Goal: Browse casually

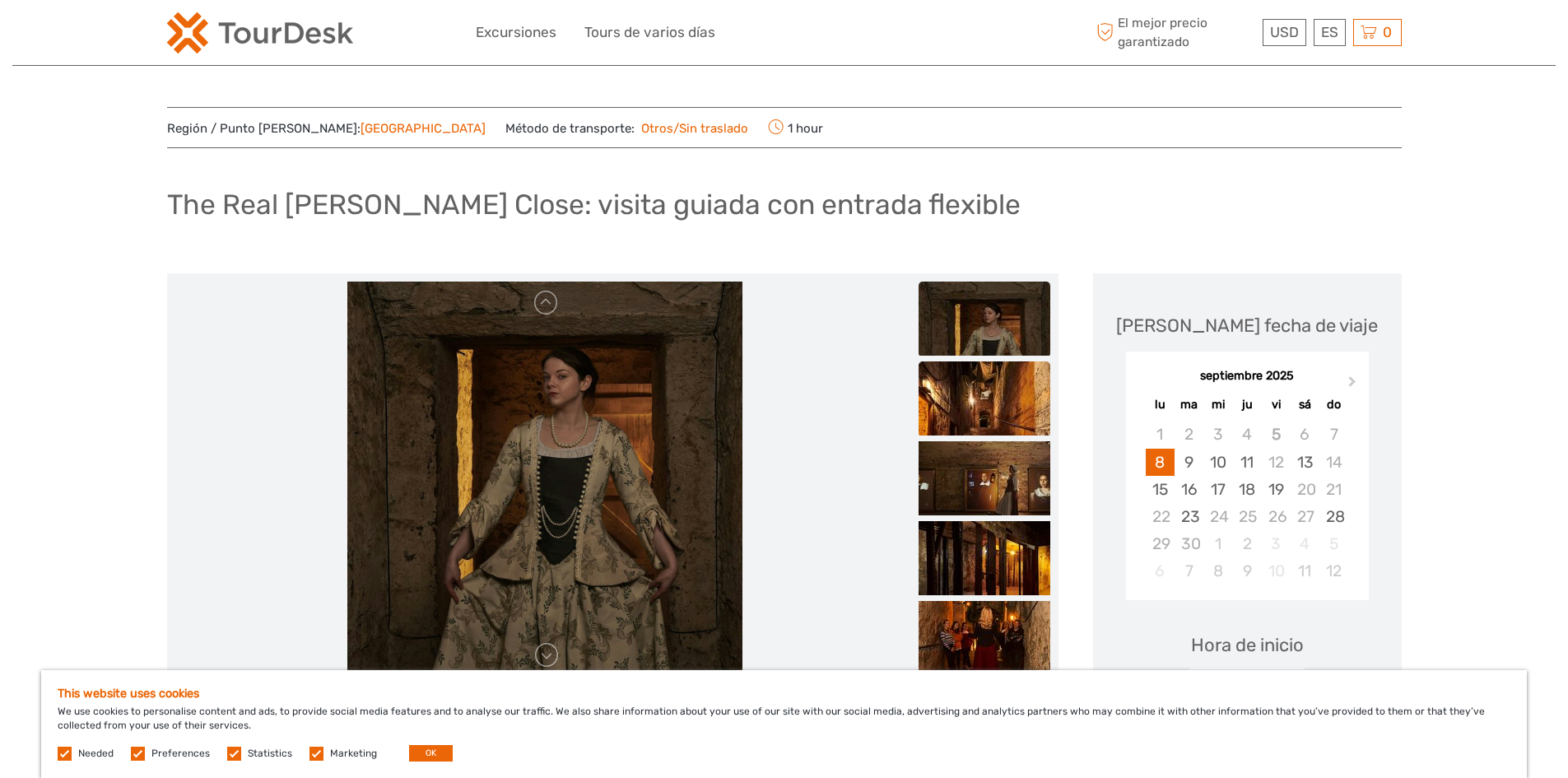
click at [1000, 408] on img at bounding box center [985, 399] width 132 height 74
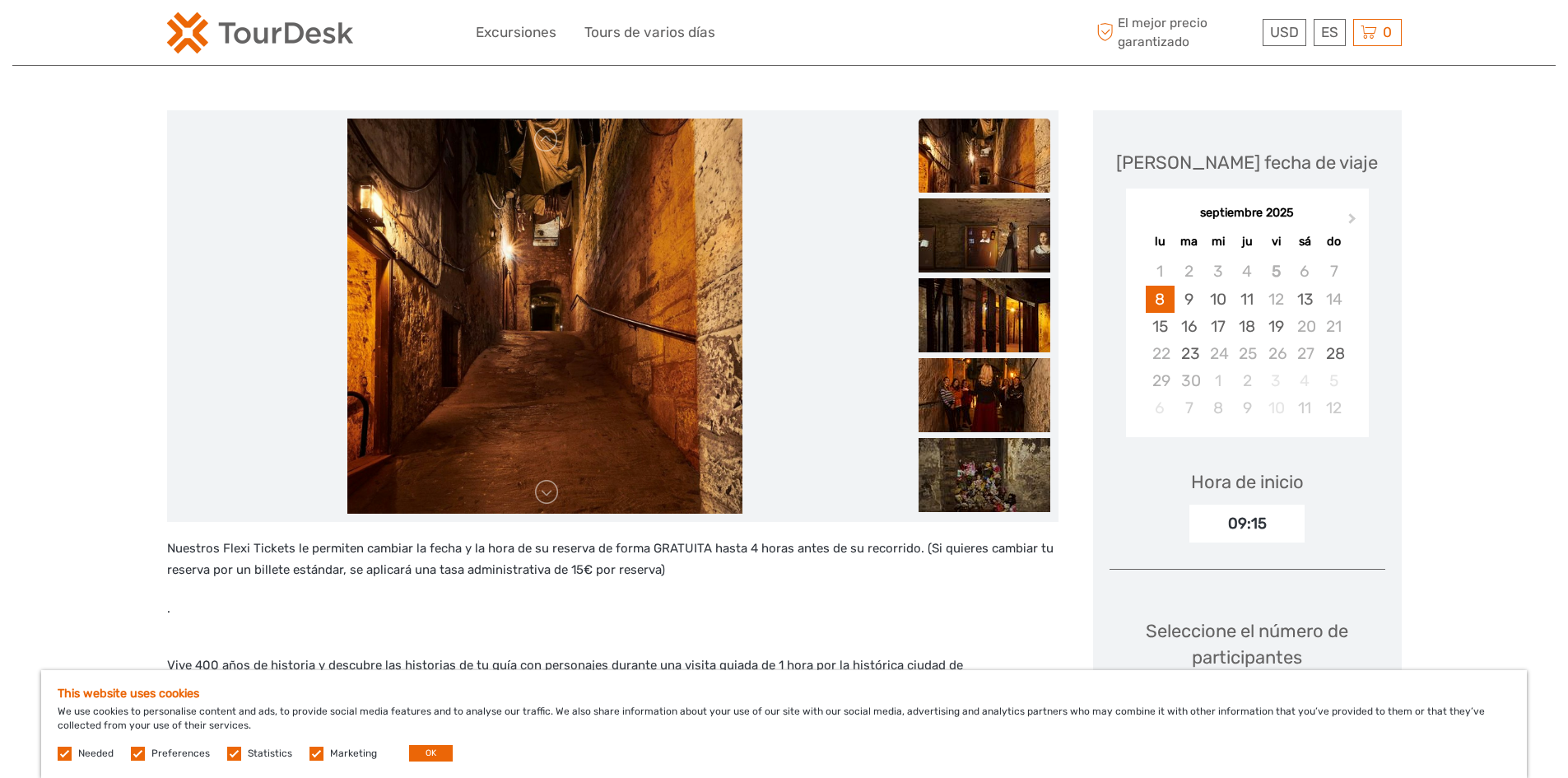
scroll to position [165, 0]
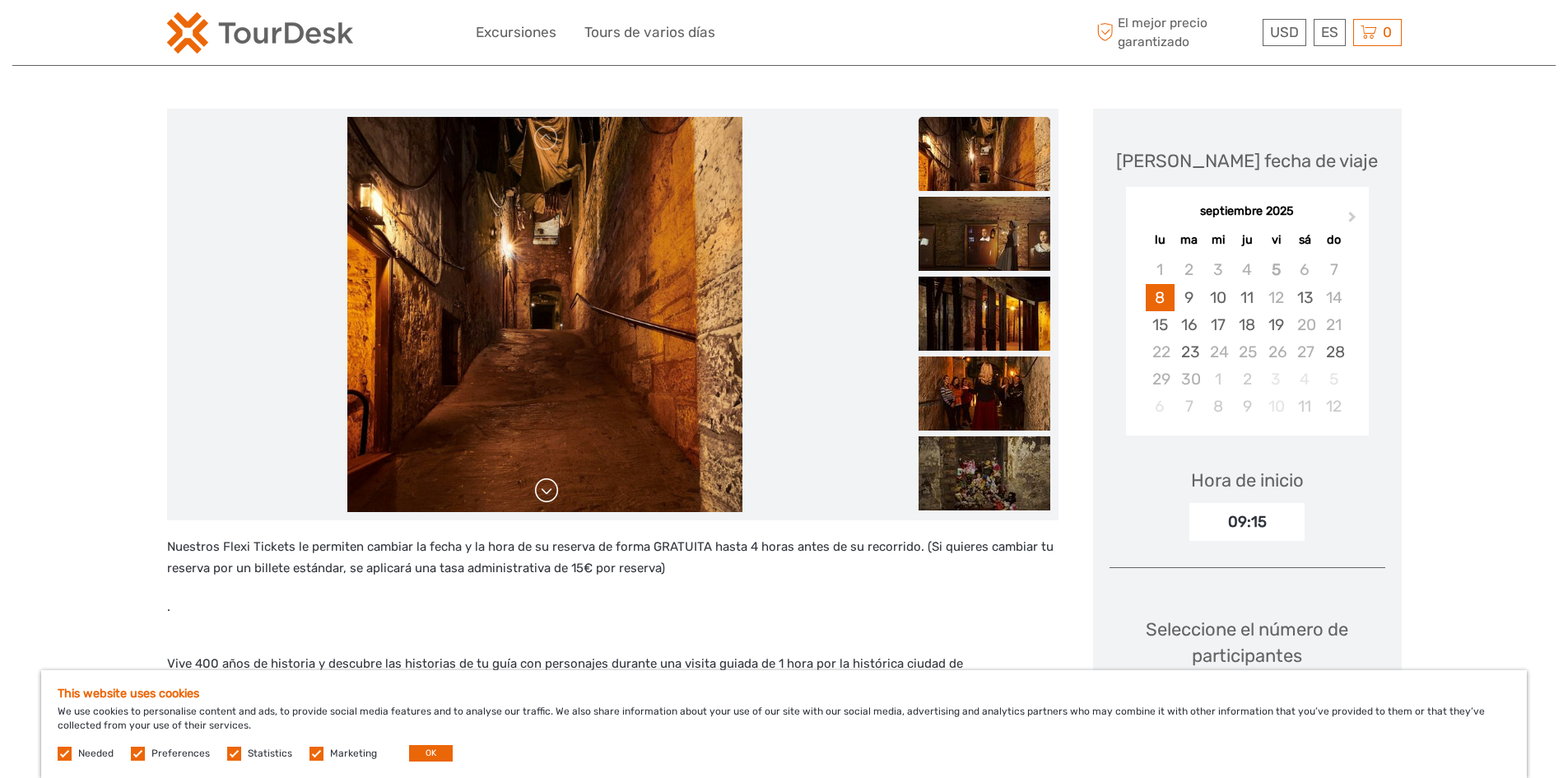
click at [549, 493] on link at bounding box center [546, 490] width 26 height 26
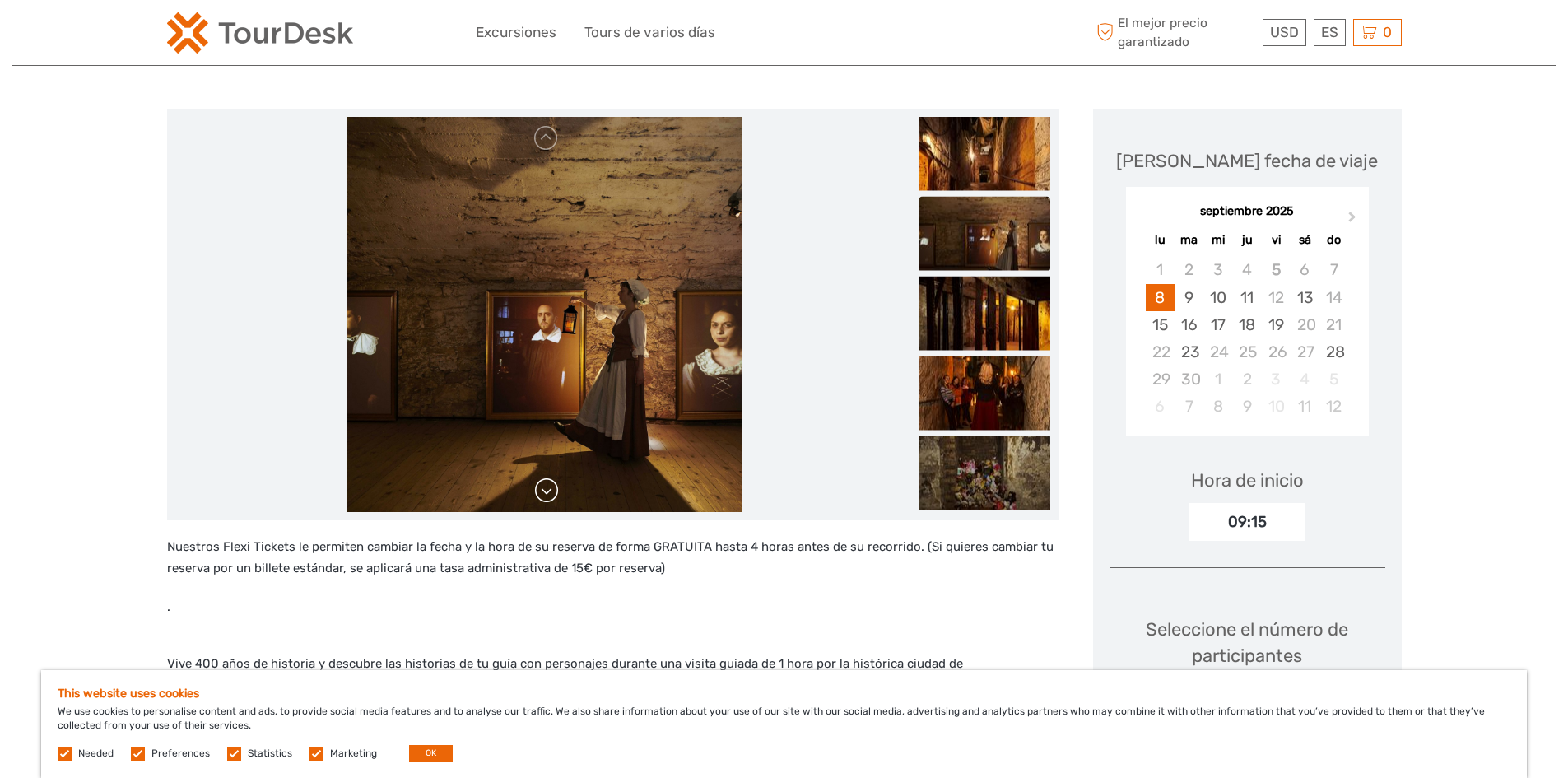
click at [549, 493] on link at bounding box center [546, 490] width 26 height 26
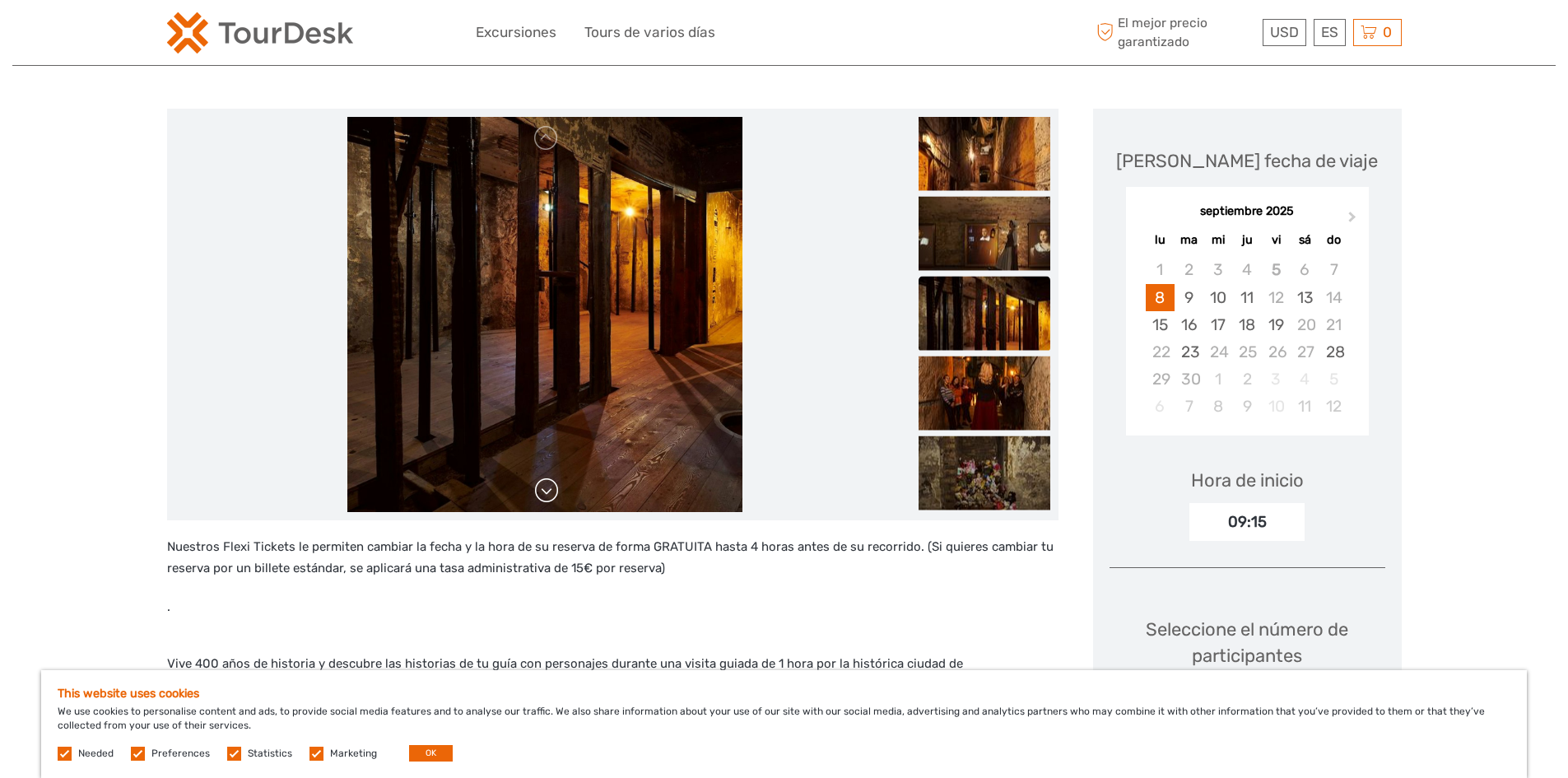
click at [549, 493] on link at bounding box center [546, 490] width 26 height 26
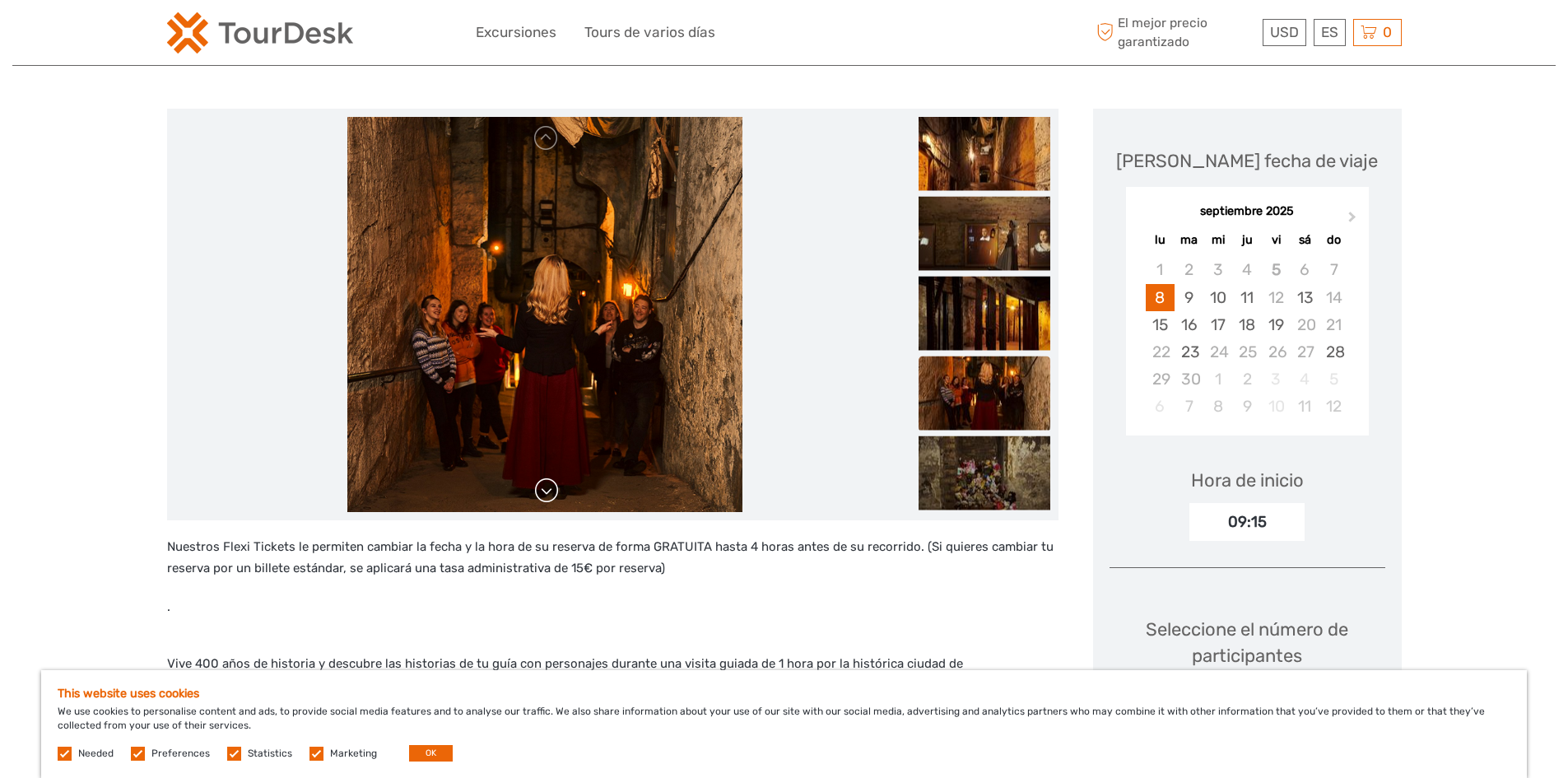
click at [549, 493] on link at bounding box center [546, 490] width 26 height 26
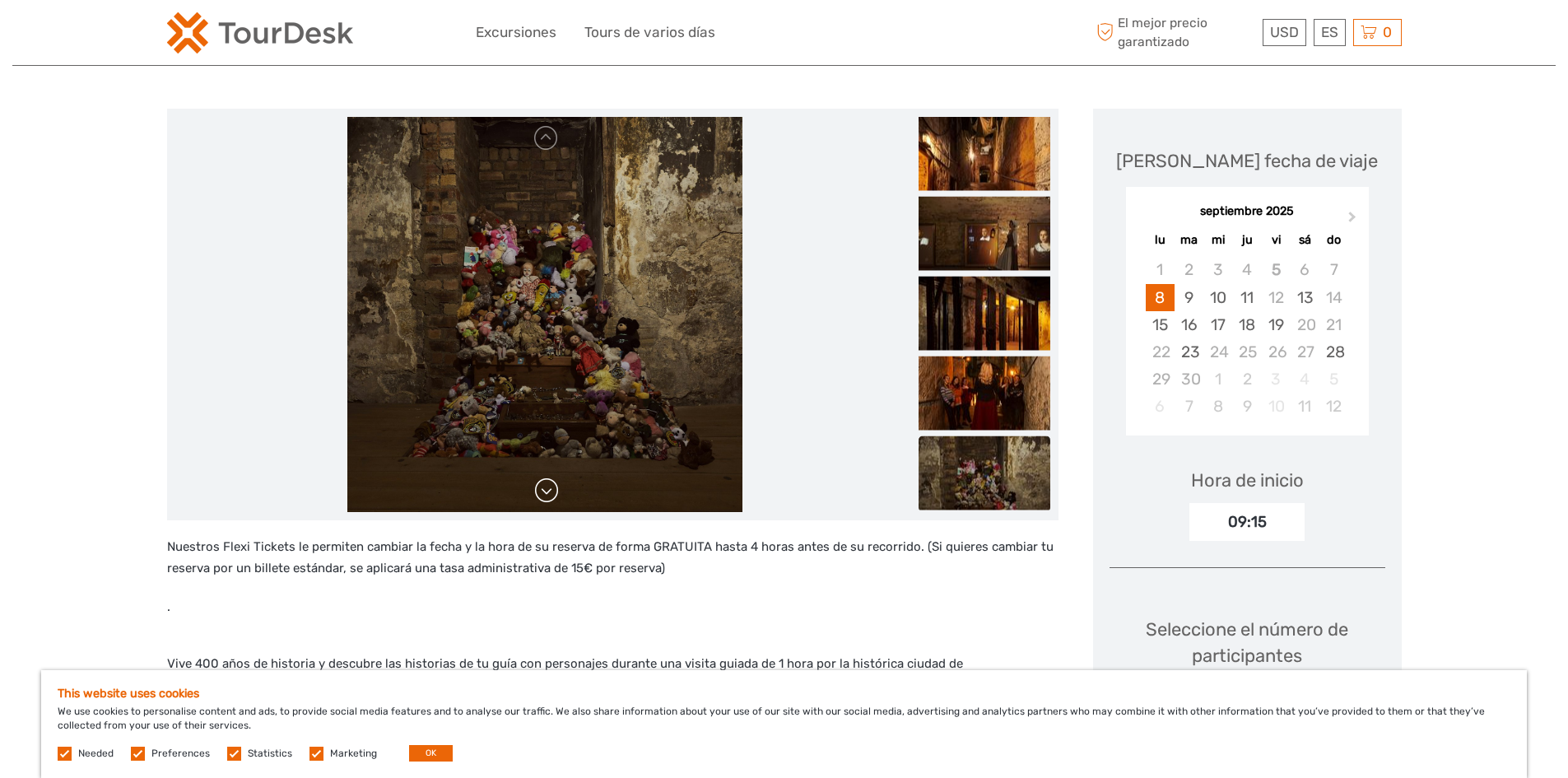
click at [549, 493] on link at bounding box center [546, 490] width 26 height 26
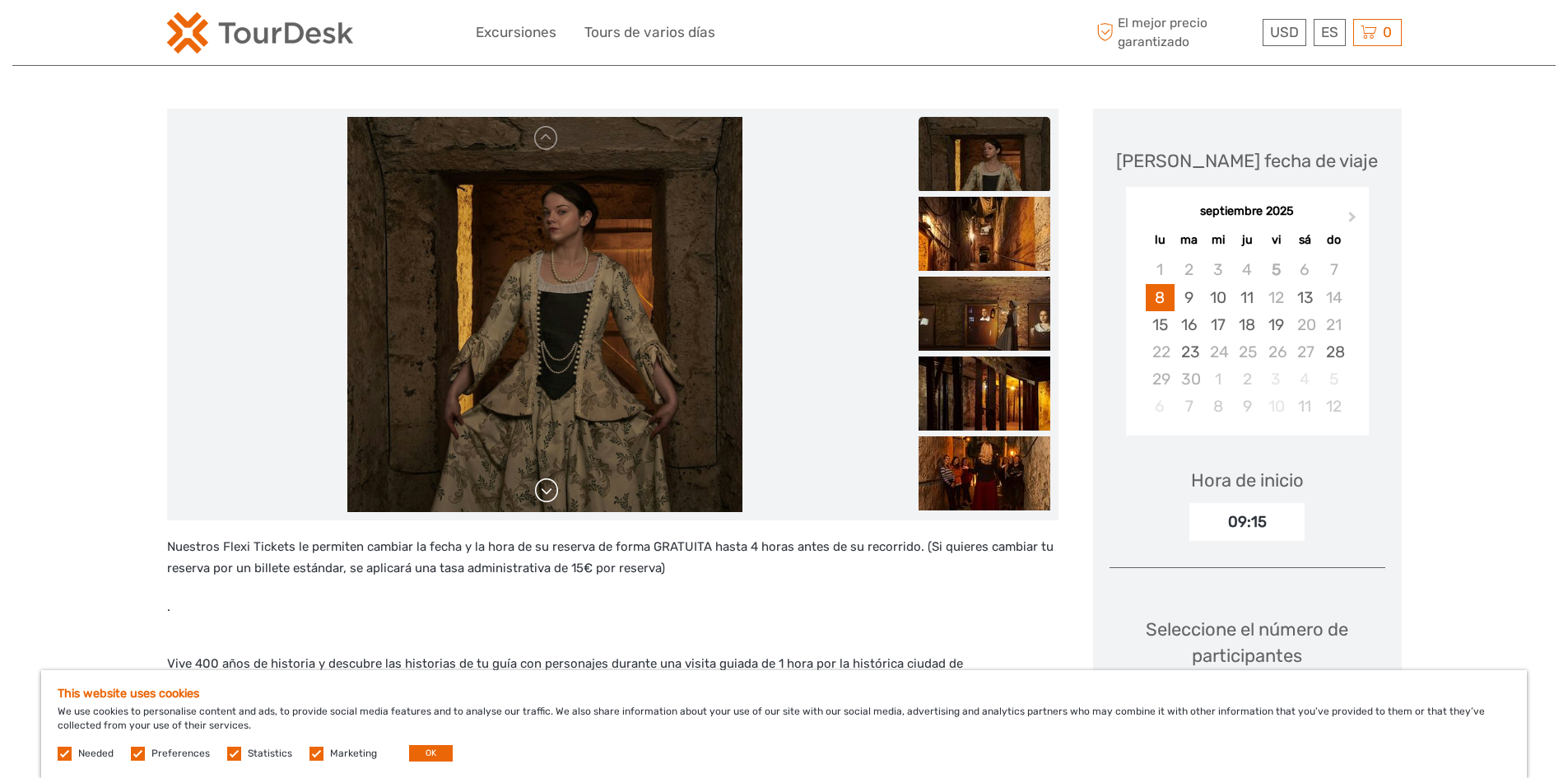
click at [549, 493] on link at bounding box center [546, 490] width 26 height 26
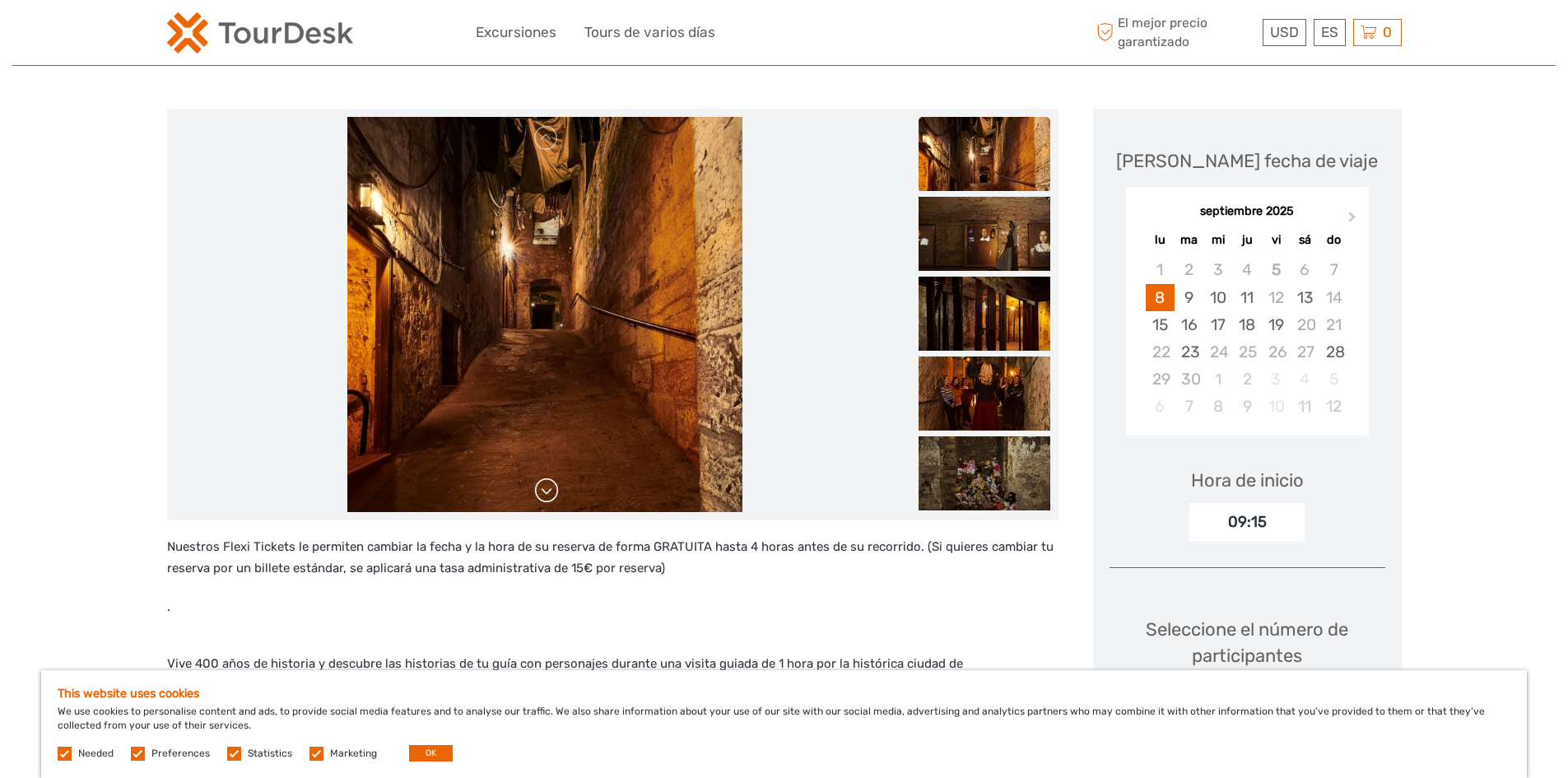
click at [549, 493] on link at bounding box center [546, 490] width 26 height 26
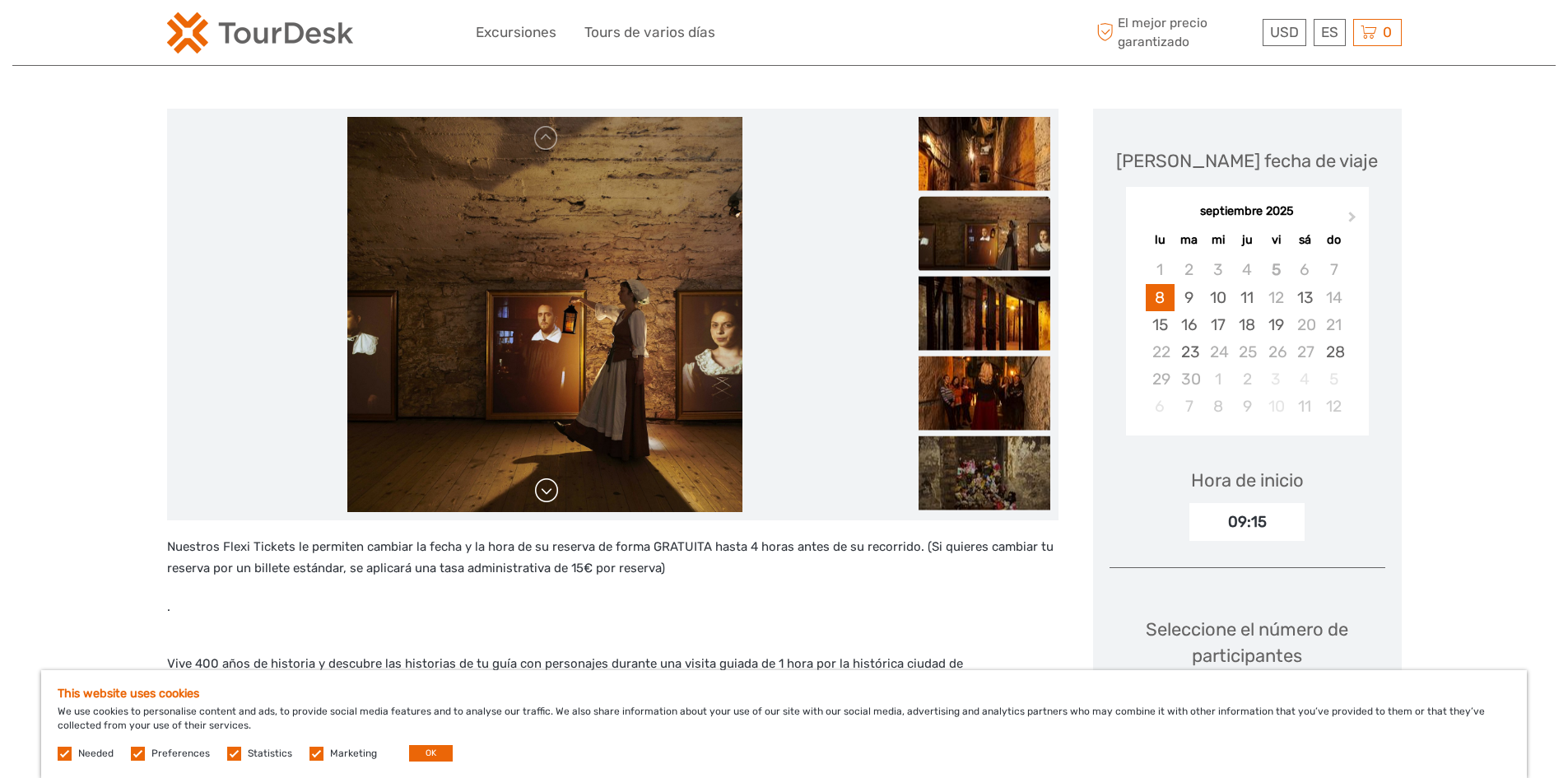
click at [549, 493] on link at bounding box center [546, 490] width 26 height 26
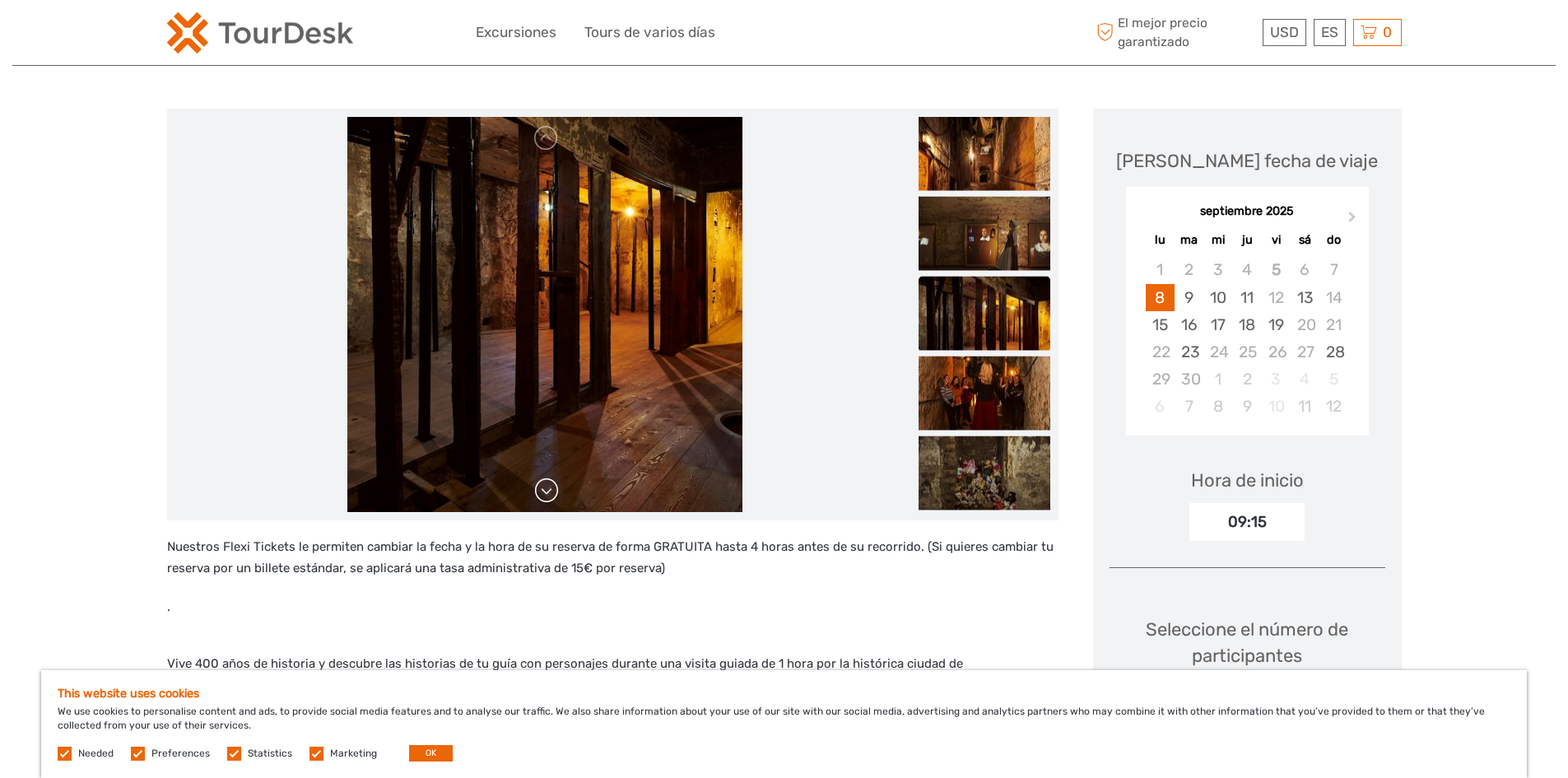
click at [549, 493] on link at bounding box center [546, 490] width 26 height 26
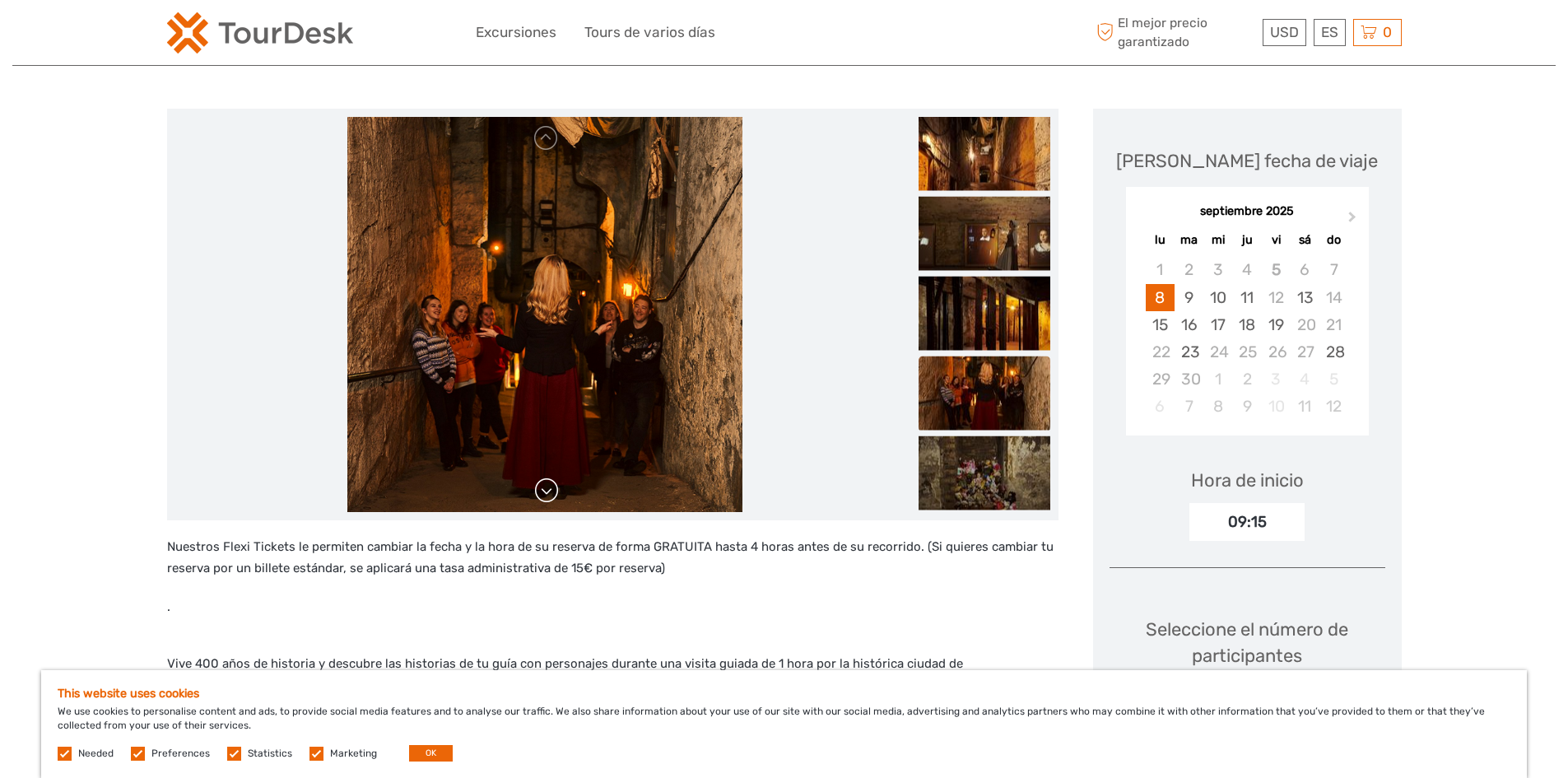
click at [549, 493] on link at bounding box center [546, 490] width 26 height 26
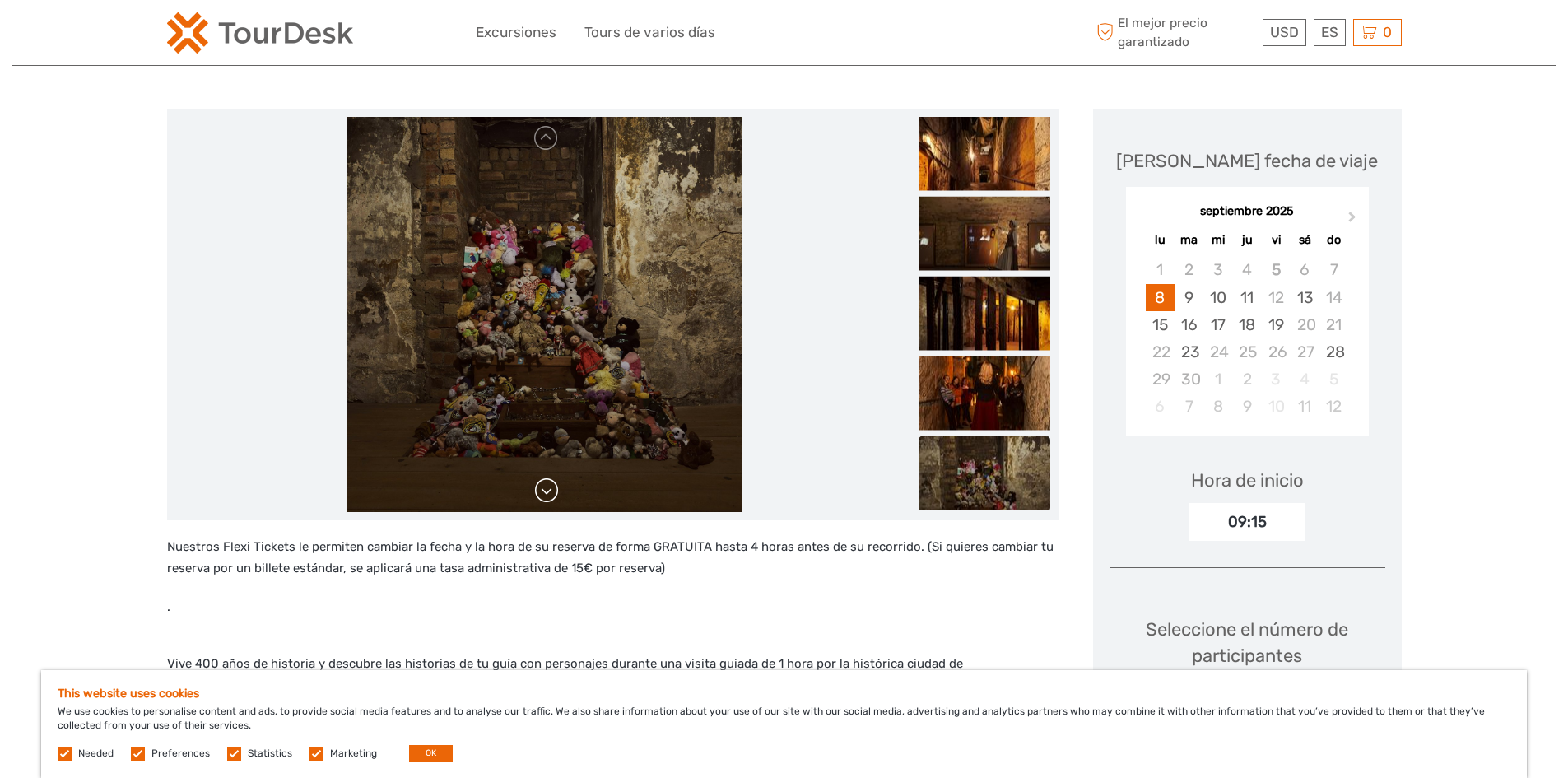
click at [549, 493] on link at bounding box center [546, 490] width 26 height 26
